Goal: Information Seeking & Learning: Learn about a topic

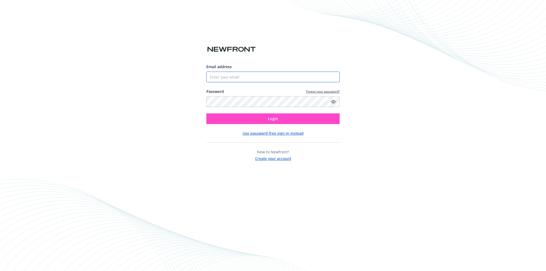
type input "[PERSON_NAME][EMAIL_ADDRESS][DOMAIN_NAME]"
click at [248, 117] on button "Login" at bounding box center [272, 119] width 133 height 11
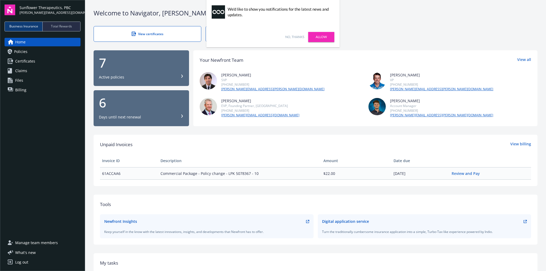
click at [27, 51] on link "Policies" at bounding box center [43, 51] width 76 height 9
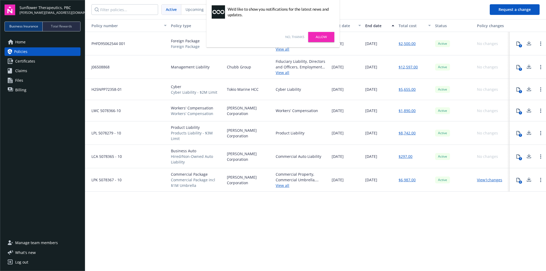
click at [327, 38] on link "Allow" at bounding box center [321, 37] width 26 height 10
